Goal: Task Accomplishment & Management: Manage account settings

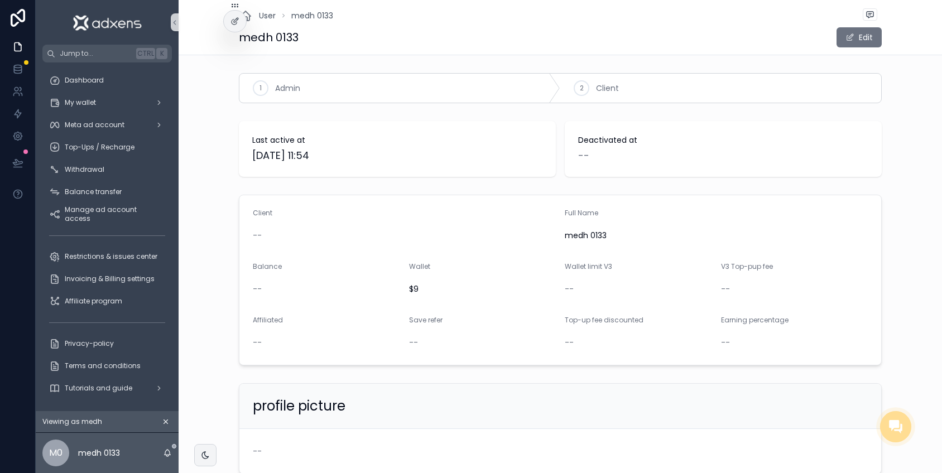
scroll to position [0, 10]
click at [236, 47] on icon at bounding box center [235, 45] width 9 height 9
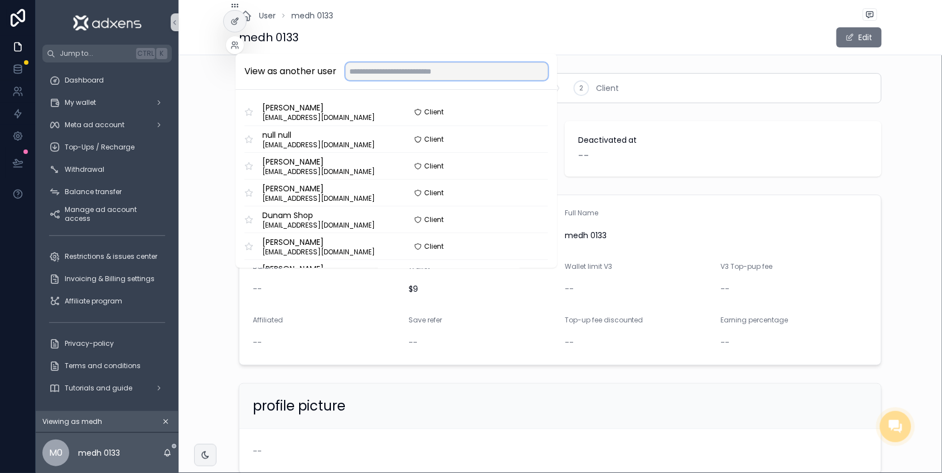
click at [419, 74] on input "text" at bounding box center [447, 72] width 203 height 18
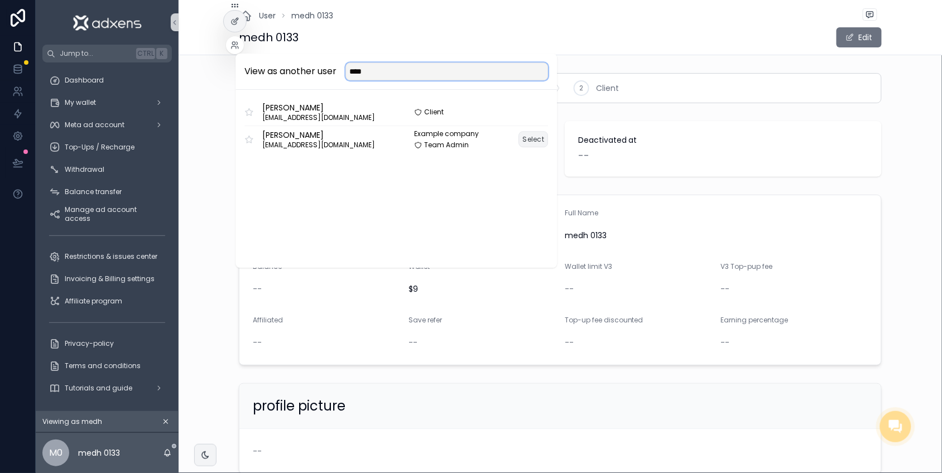
type input "****"
click at [519, 140] on button "Select" at bounding box center [534, 139] width 30 height 16
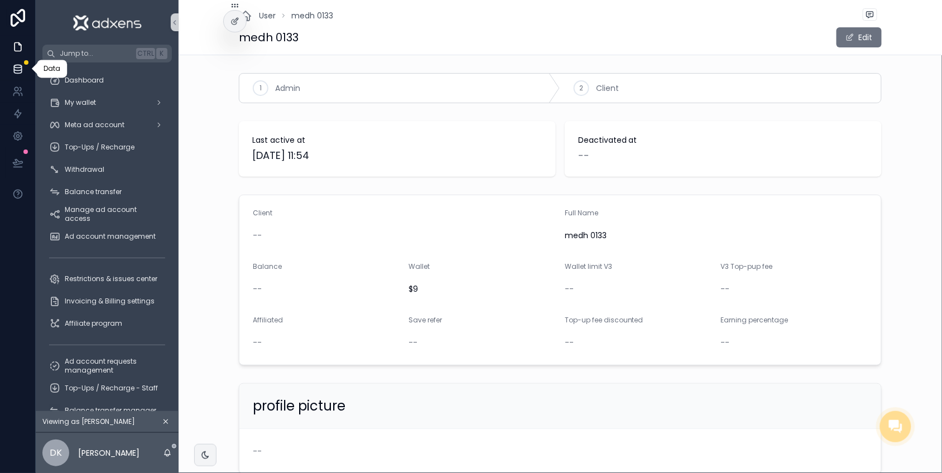
click at [12, 64] on icon at bounding box center [17, 69] width 11 height 11
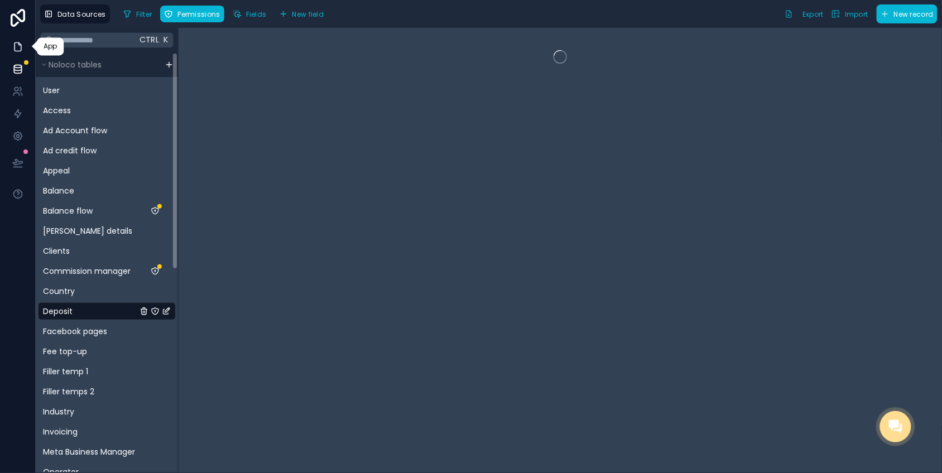
click at [12, 45] on icon at bounding box center [17, 46] width 11 height 11
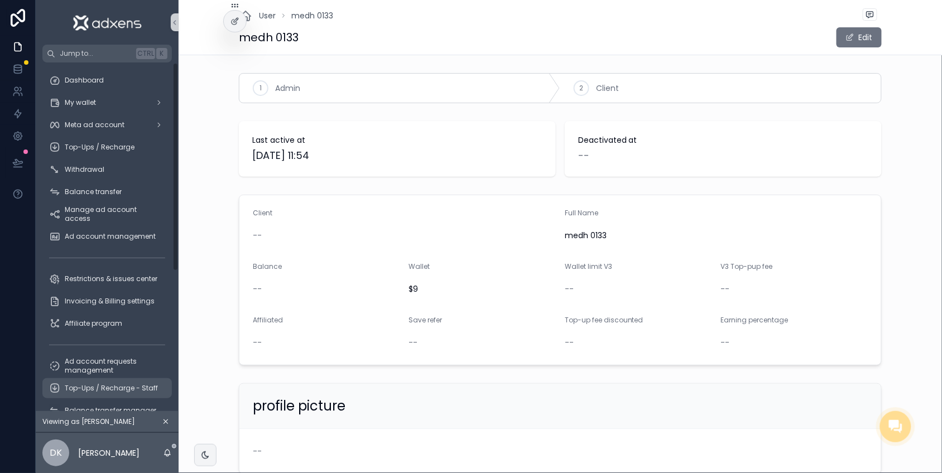
click at [105, 384] on span "Top-Ups / Recharge - Staff" at bounding box center [111, 388] width 93 height 9
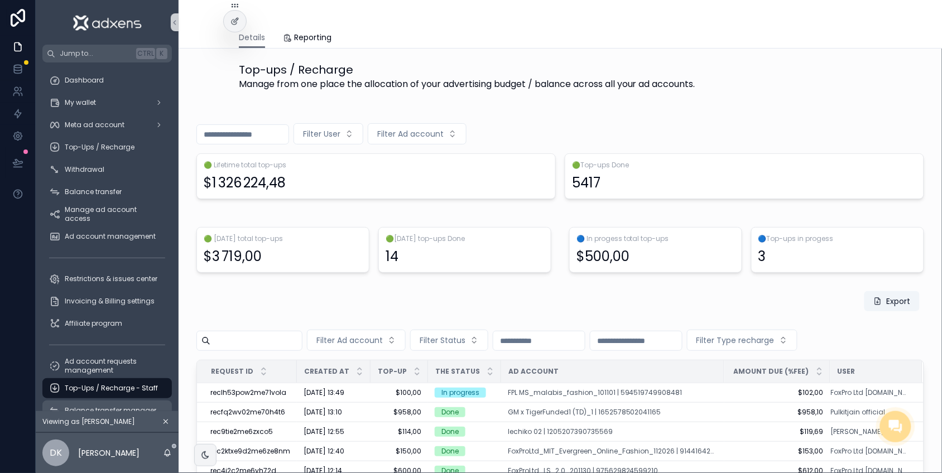
click at [84, 403] on div "Balance transfer manager" at bounding box center [107, 411] width 116 height 18
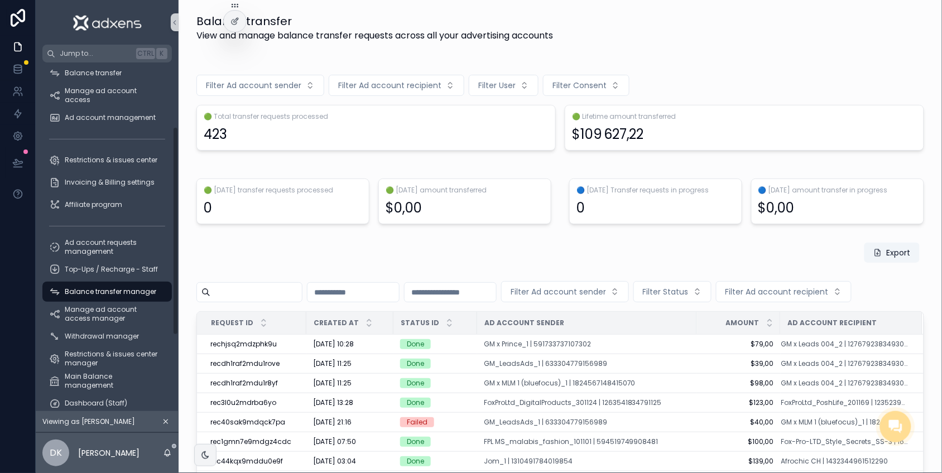
drag, startPoint x: 165, startPoint y: 197, endPoint x: 134, endPoint y: 300, distance: 108.3
click at [156, 267] on div "Dashboard My wallet Meta ad account Top-Ups / Recharge Withdrawal Balance trans…" at bounding box center [107, 237] width 143 height 349
drag, startPoint x: 92, startPoint y: 322, endPoint x: 90, endPoint y: 329, distance: 7.4
click at [91, 323] on div "Dashboard My wallet Meta ad account Top-Ups / Recharge Withdrawal Balance trans…" at bounding box center [107, 248] width 143 height 599
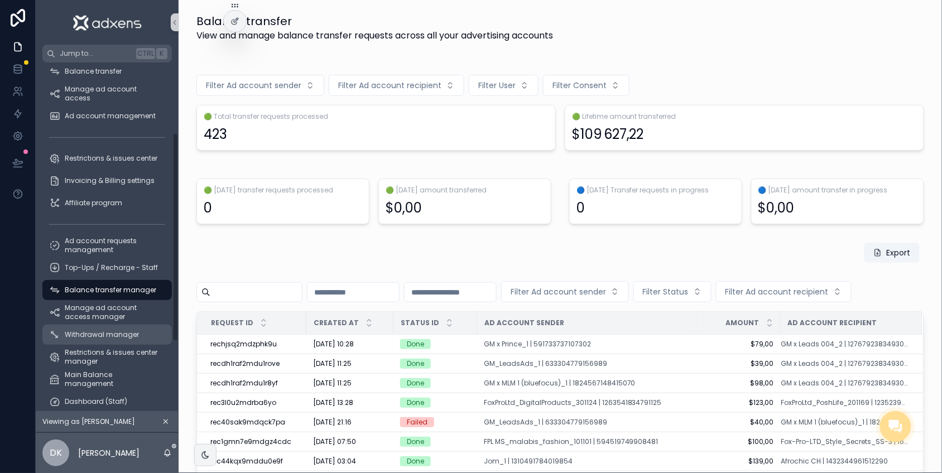
click at [81, 333] on span "Withdrawal manager" at bounding box center [102, 335] width 74 height 9
